Goal: Information Seeking & Learning: Learn about a topic

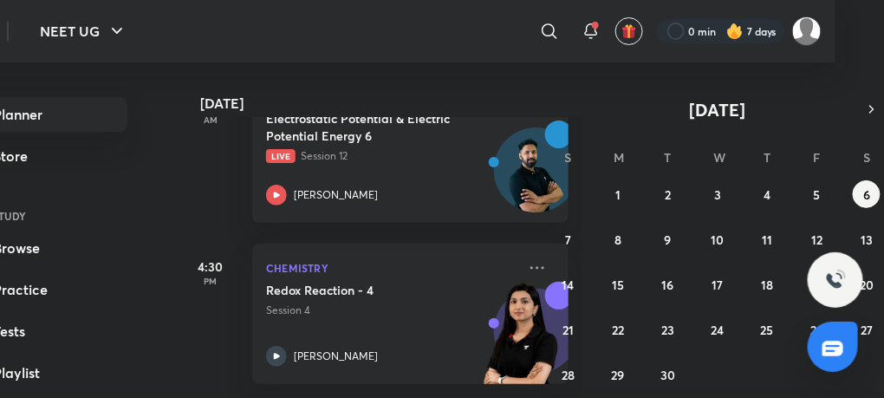
scroll to position [60, 49]
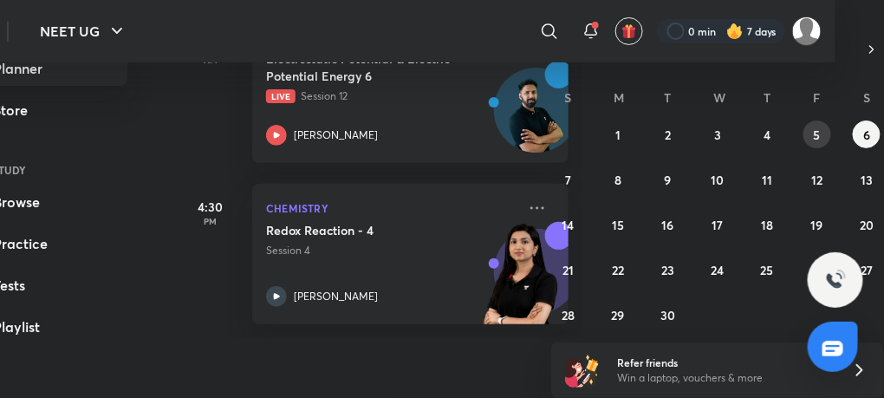
click at [818, 139] on abbr "5" at bounding box center [816, 134] width 7 height 16
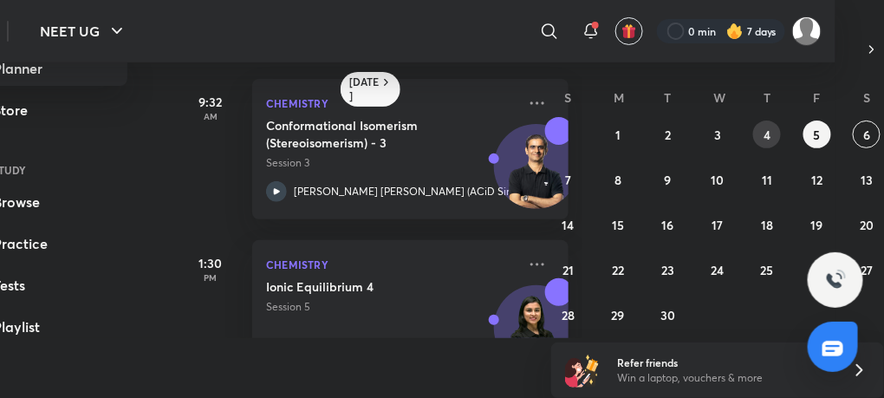
click at [777, 128] on button "4" at bounding box center [767, 134] width 28 height 28
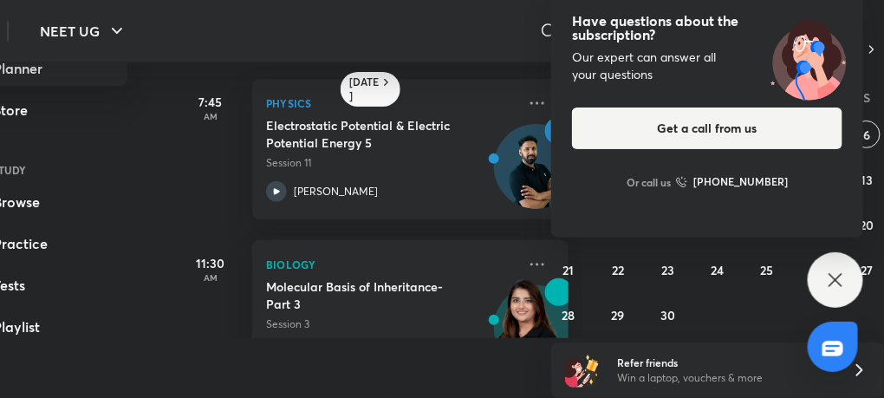
click at [839, 273] on icon at bounding box center [835, 279] width 21 height 21
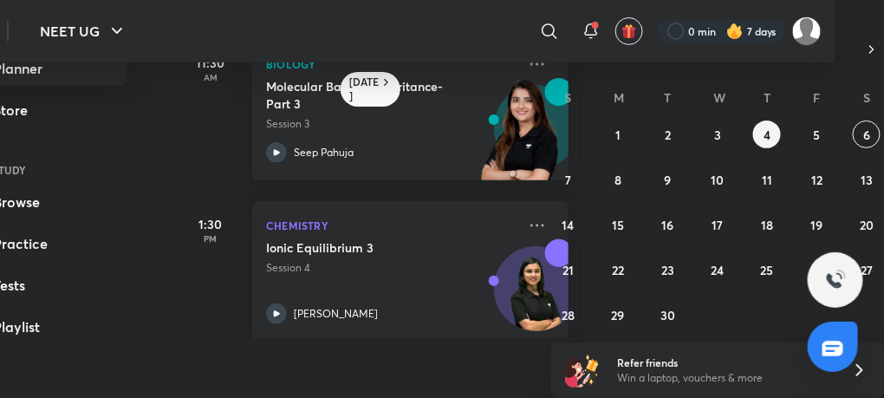
scroll to position [214, 0]
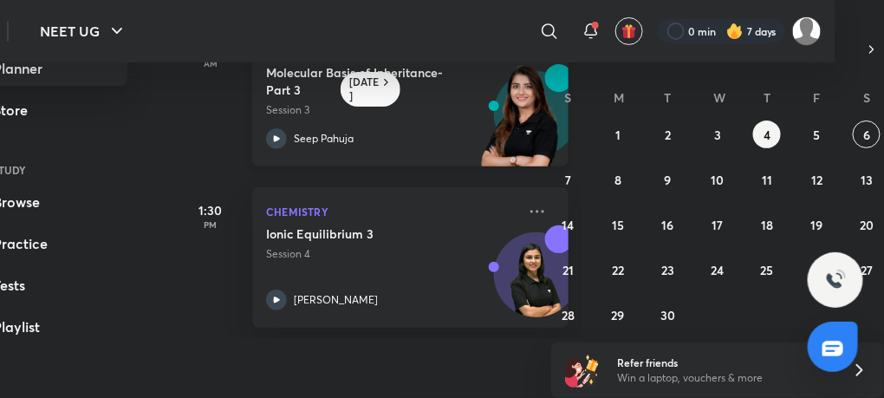
click at [279, 131] on icon at bounding box center [276, 138] width 21 height 21
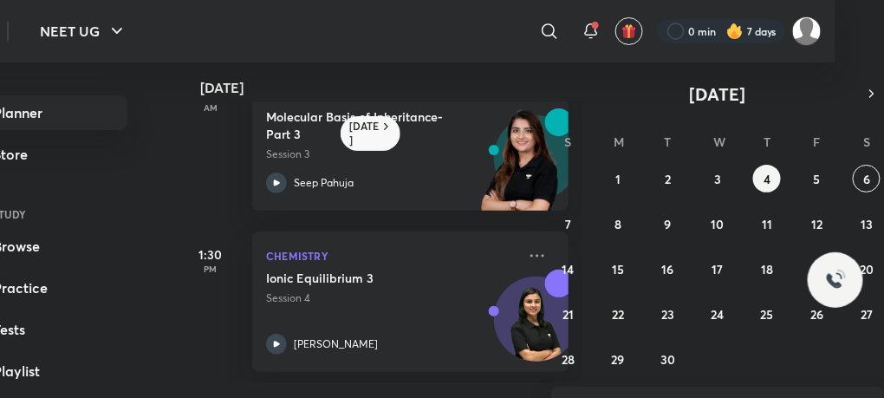
scroll to position [0, 49]
